Goal: Submit feedback/report problem

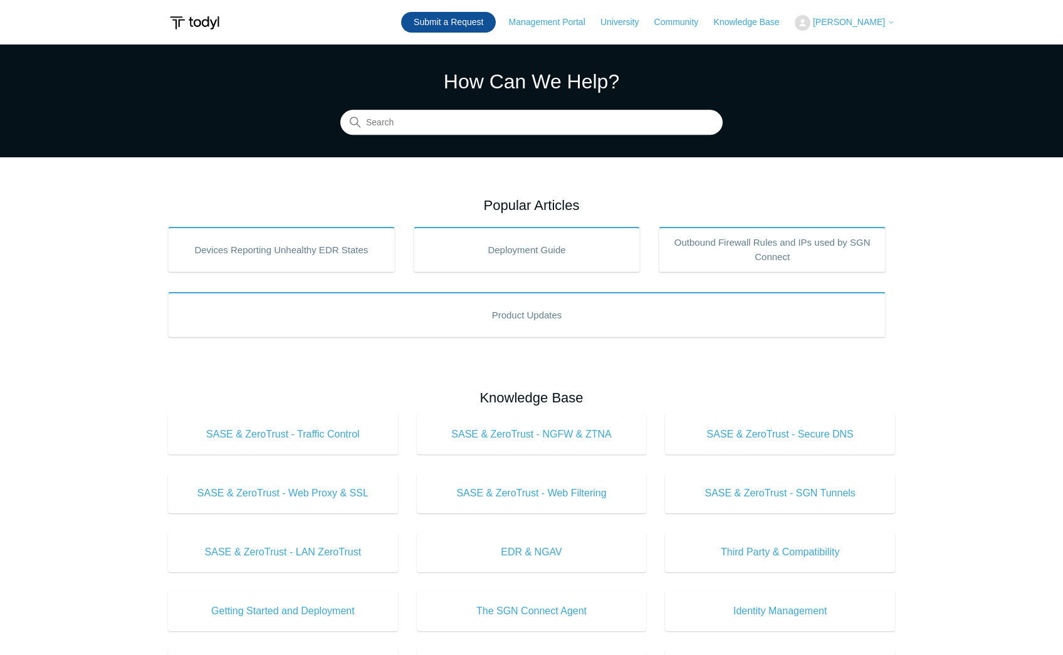
click at [484, 27] on link "Submit a Request" at bounding box center [448, 22] width 95 height 21
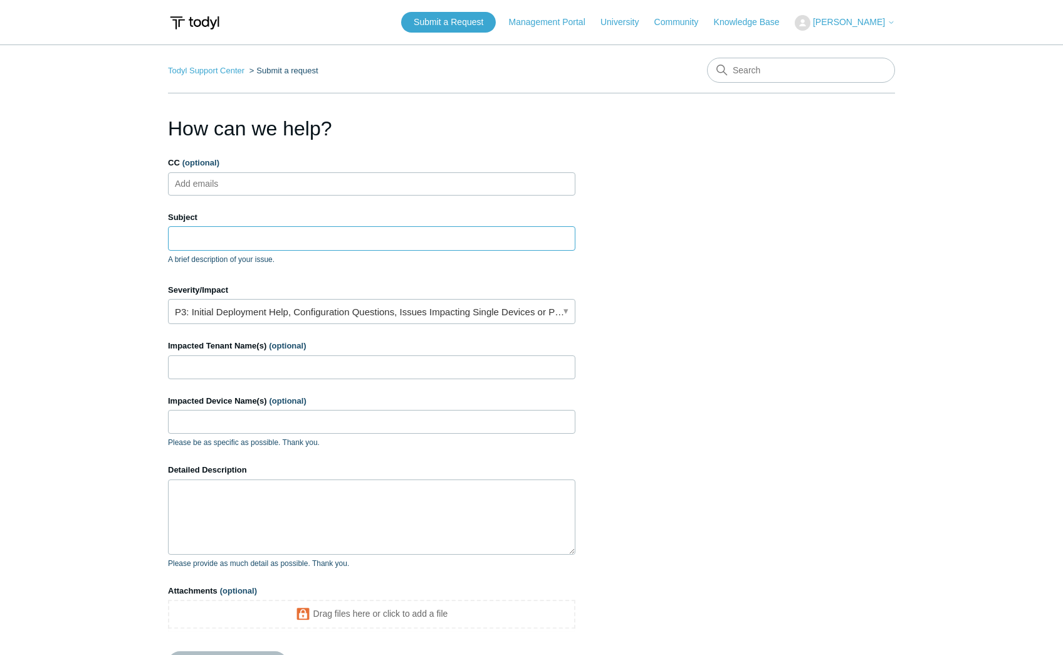
click at [190, 236] on input "Subject" at bounding box center [371, 238] width 407 height 24
paste input "0202644316338270"
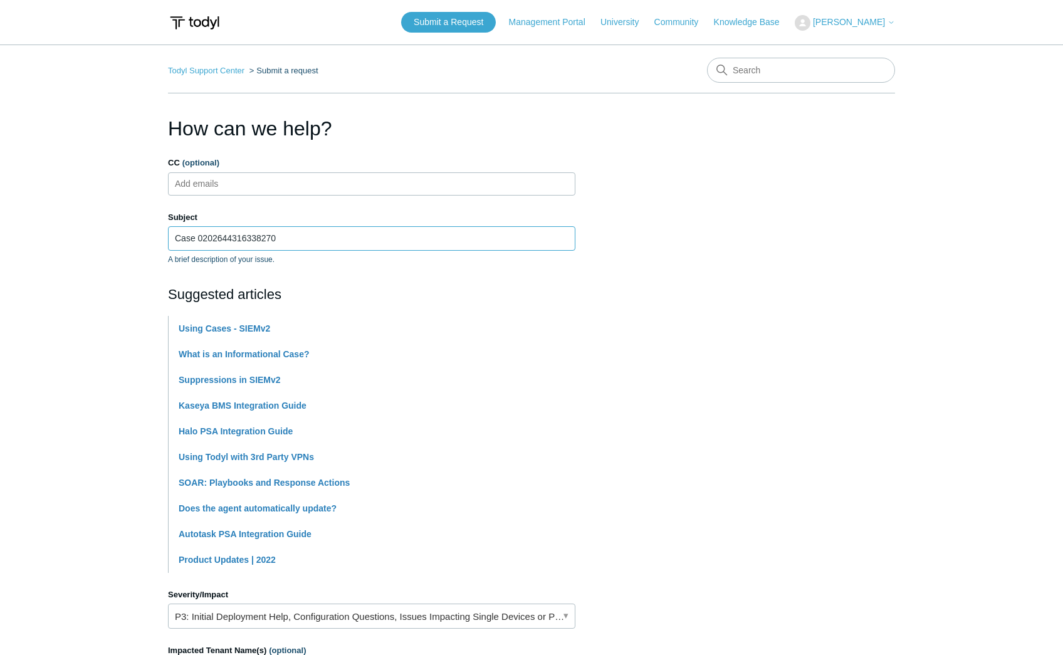
type input "Case 0202644316338270"
click at [81, 380] on main "Todyl Support Center Submit a request How can we help? CC (optional) Add emails…" at bounding box center [531, 519] width 1063 height 950
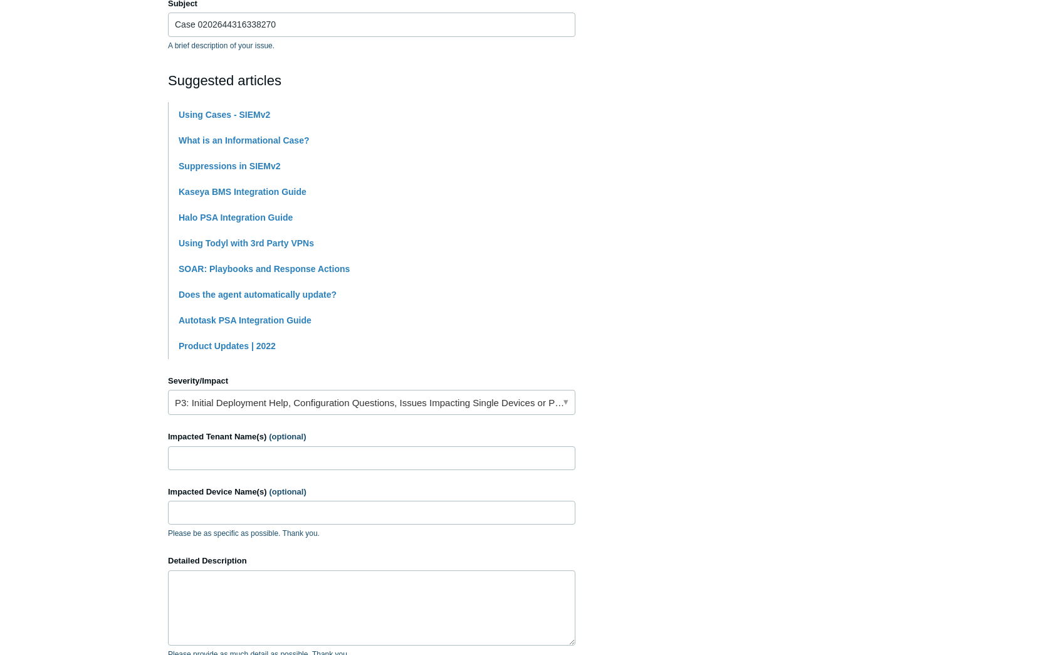
scroll to position [283, 0]
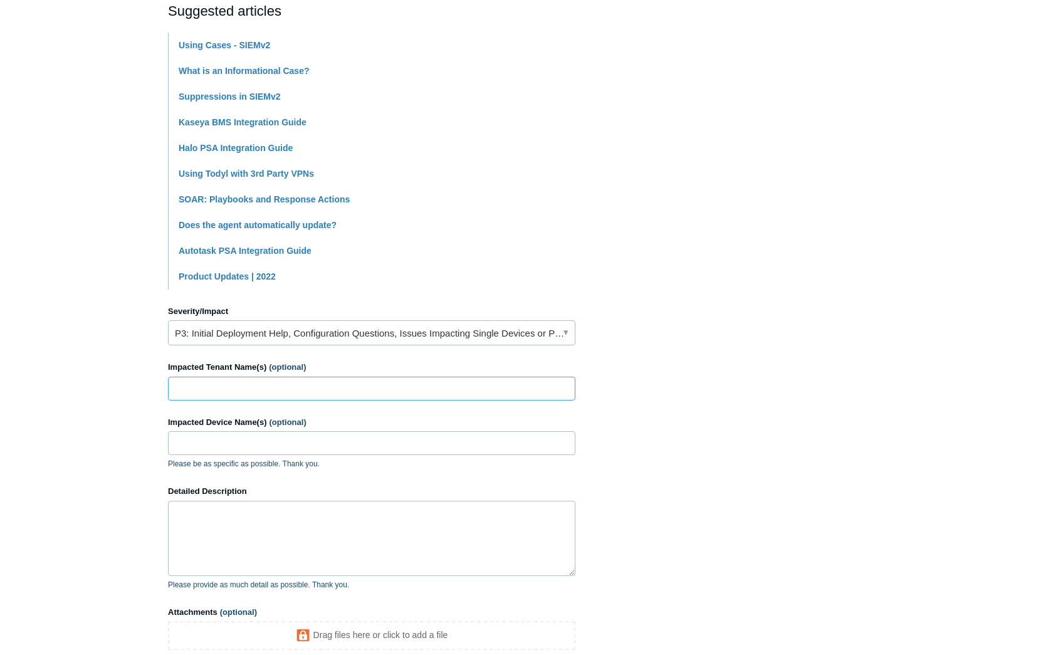
click at [186, 391] on input "Impacted Tenant Name(s) (optional)" at bounding box center [371, 389] width 407 height 24
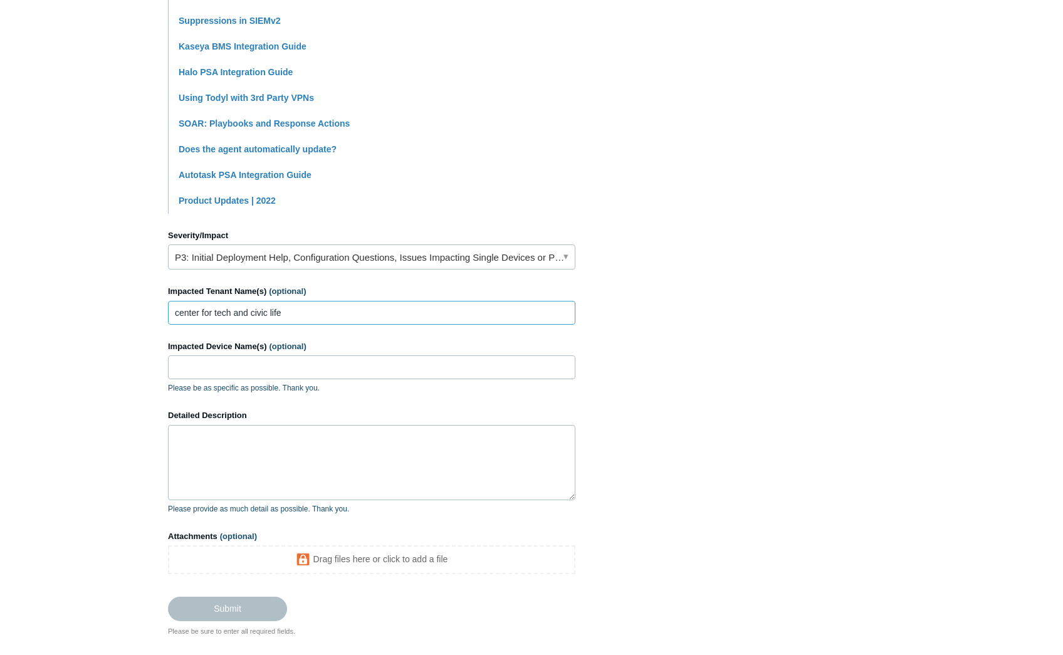
scroll to position [388, 0]
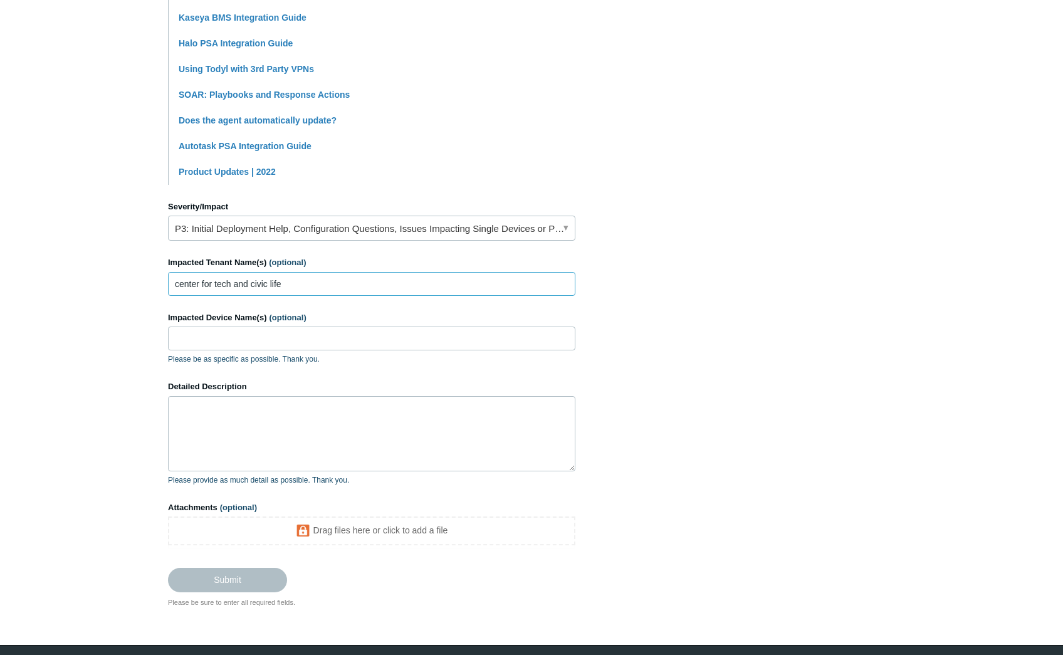
type input "center for tech and civic life"
click at [202, 434] on textarea "Detailed Description" at bounding box center [371, 433] width 407 height 75
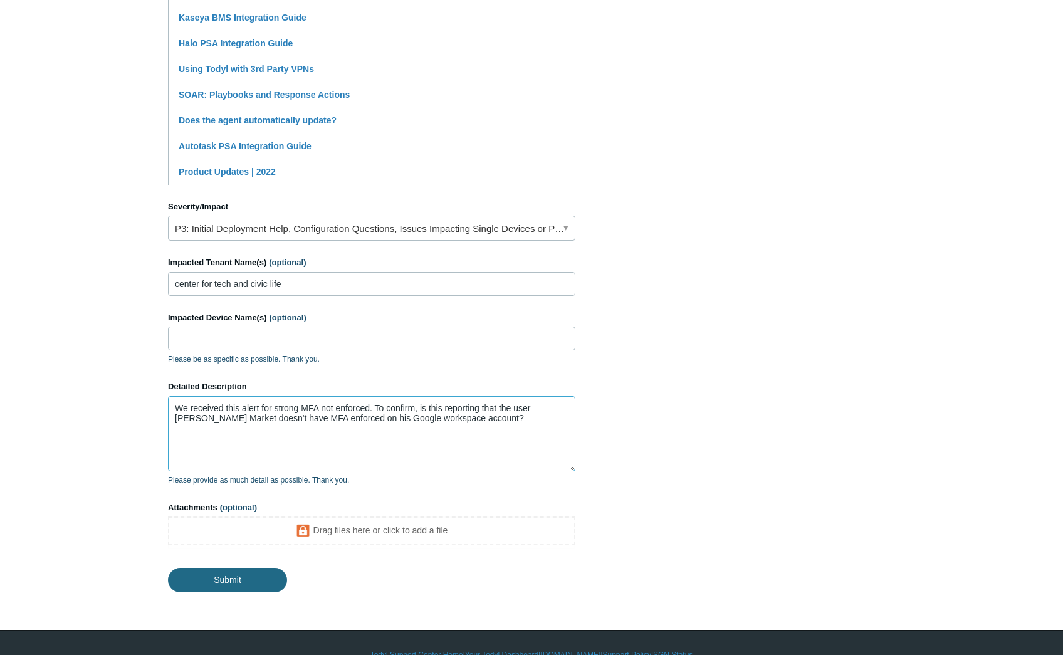
type textarea "We received this alert for strong MFA not enforced. To confirm, is this reporti…"
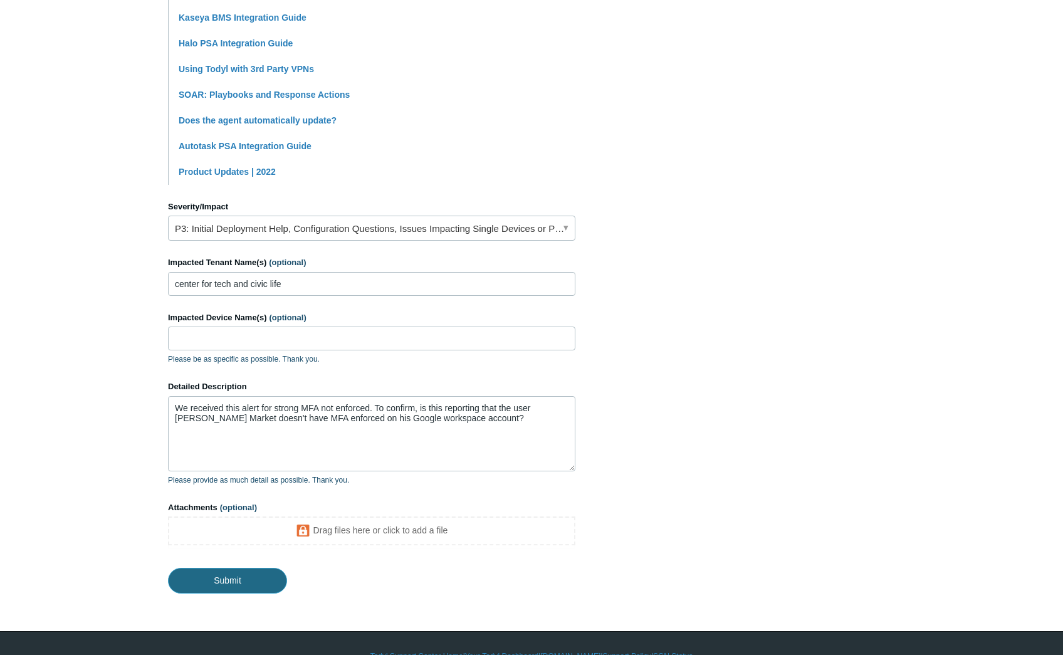
click at [243, 573] on input "Submit" at bounding box center [227, 580] width 119 height 25
